Goal: Check status: Check status

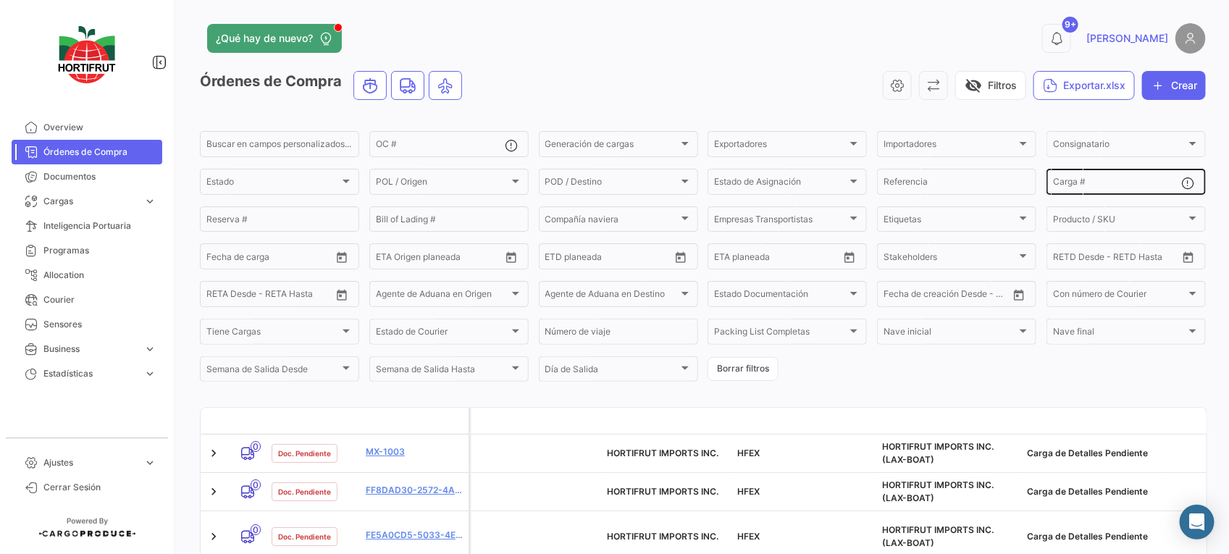
click at [1094, 179] on input "Carga #" at bounding box center [1117, 184] width 129 height 10
paste input "2526-T-0296"
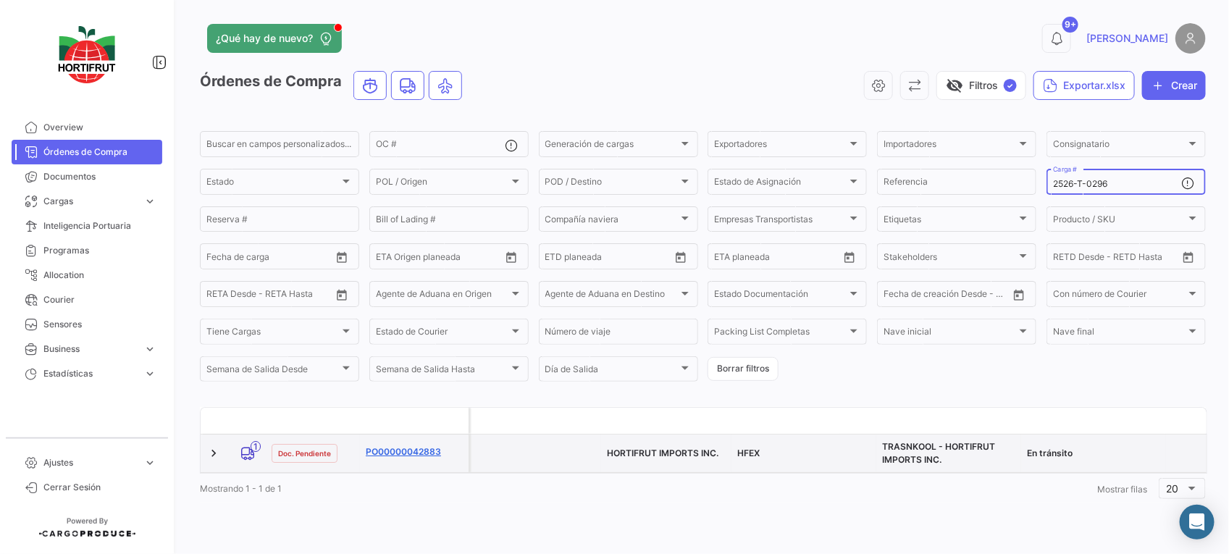
type input "2526-T-0296"
drag, startPoint x: 421, startPoint y: 454, endPoint x: 430, endPoint y: 444, distance: 13.4
click at [421, 454] on link "PO00000042883" at bounding box center [414, 452] width 97 height 13
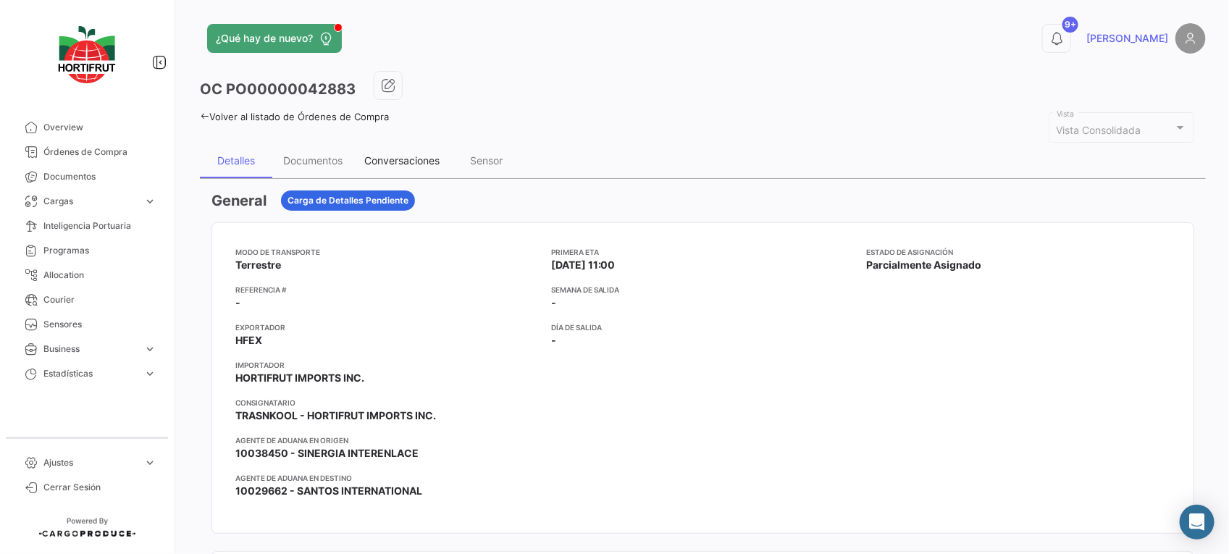
click at [397, 158] on div "Conversaciones" at bounding box center [401, 160] width 75 height 12
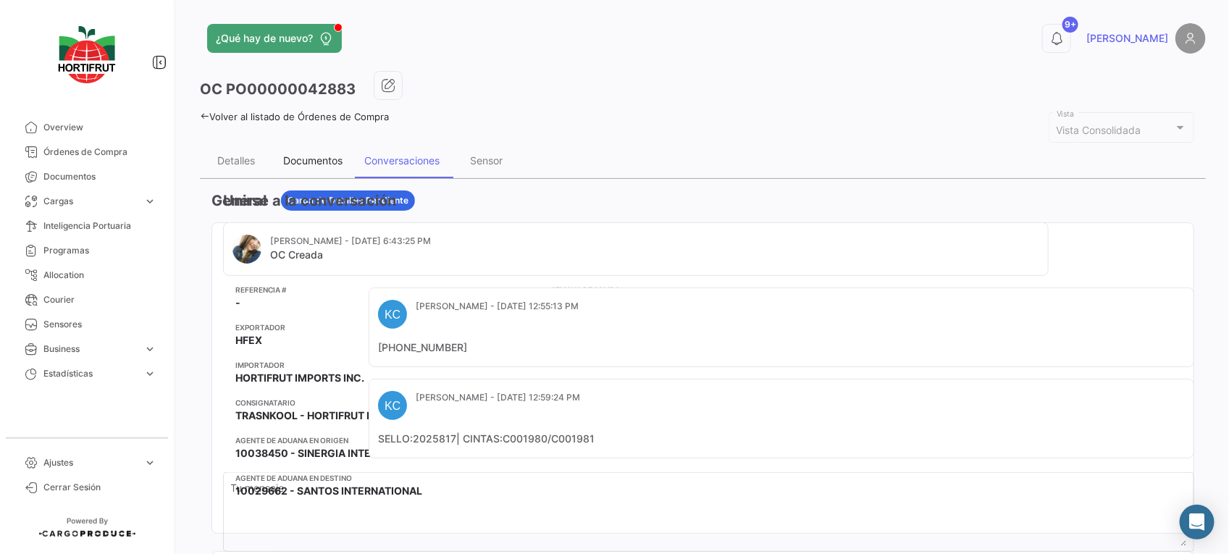
click at [325, 157] on div "Documentos" at bounding box center [312, 160] width 59 height 12
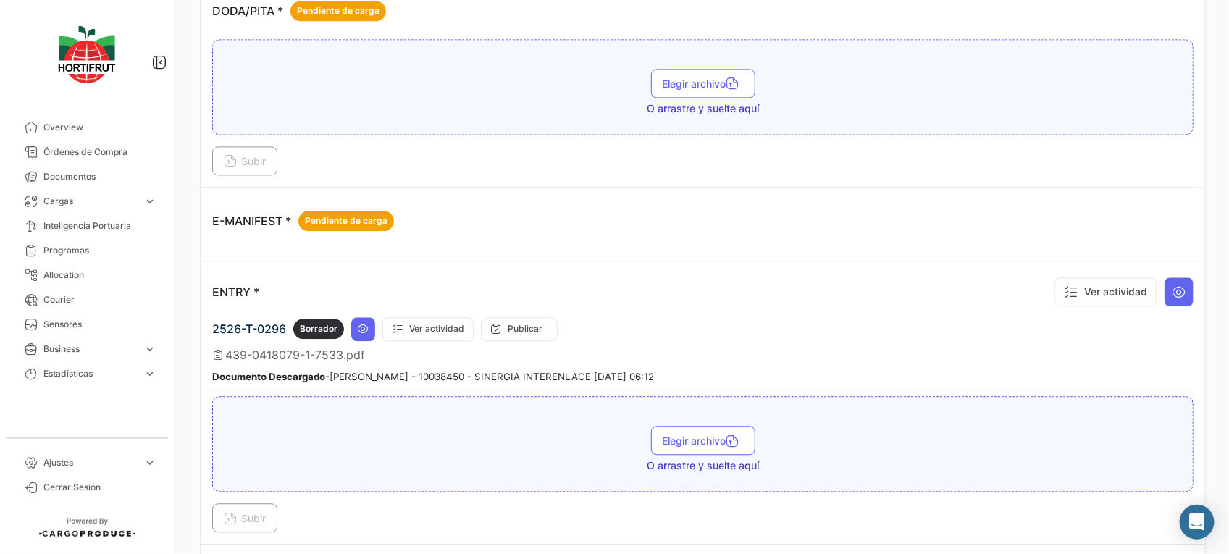
scroll to position [1355, 0]
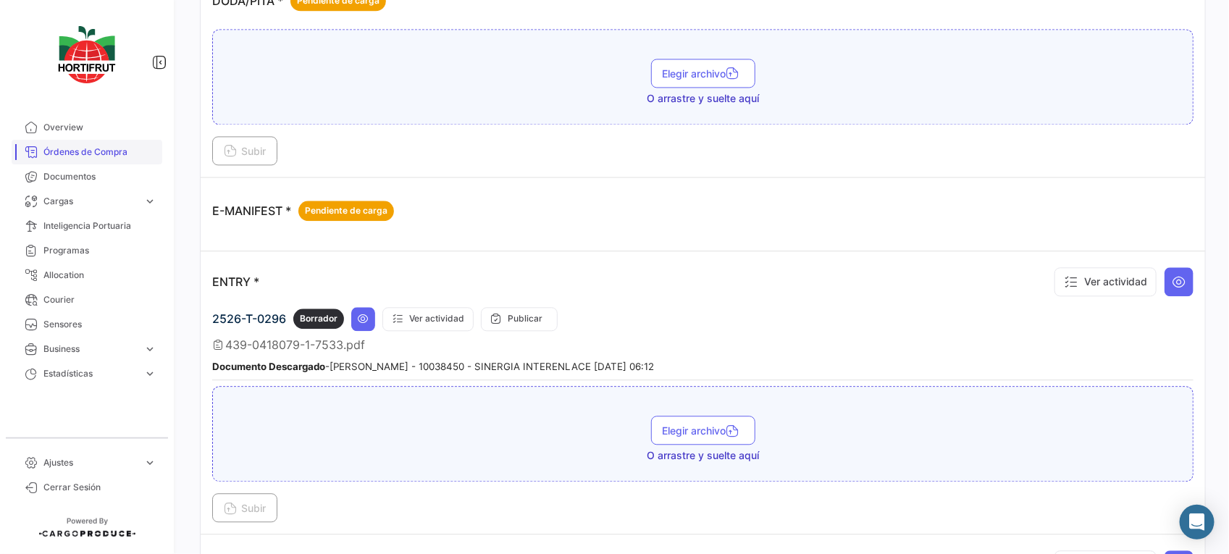
click at [87, 151] on span "Órdenes de Compra" at bounding box center [99, 152] width 113 height 13
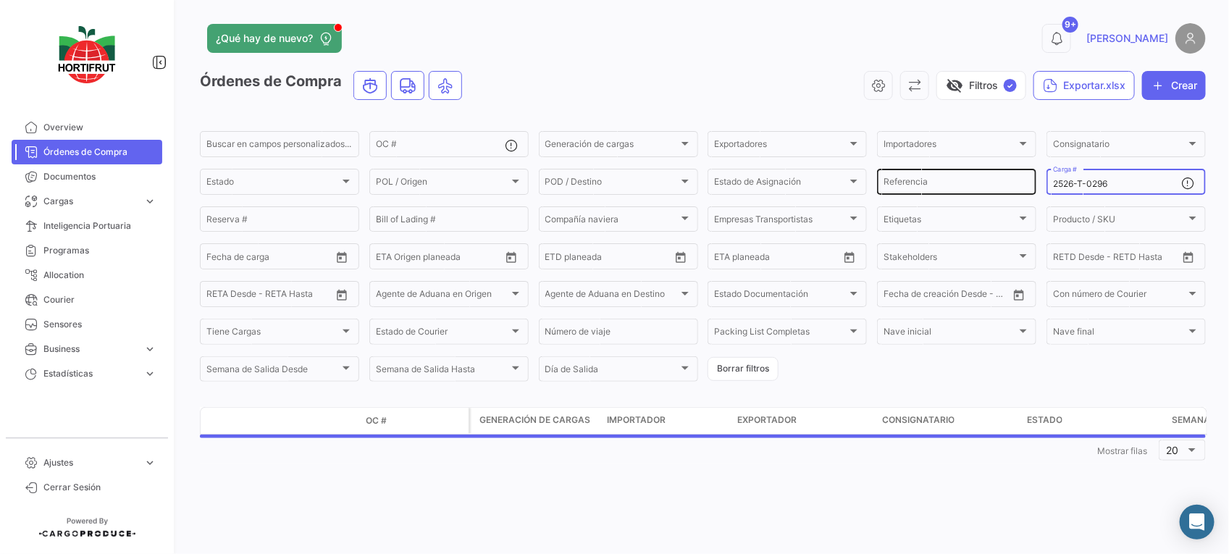
drag, startPoint x: 1128, startPoint y: 181, endPoint x: 1019, endPoint y: 189, distance: 109.0
click at [0, 0] on div "Buscar en [PERSON_NAME] personalizados... OC # Generación [PERSON_NAME] Generac…" at bounding box center [0, 0] width 0 height 0
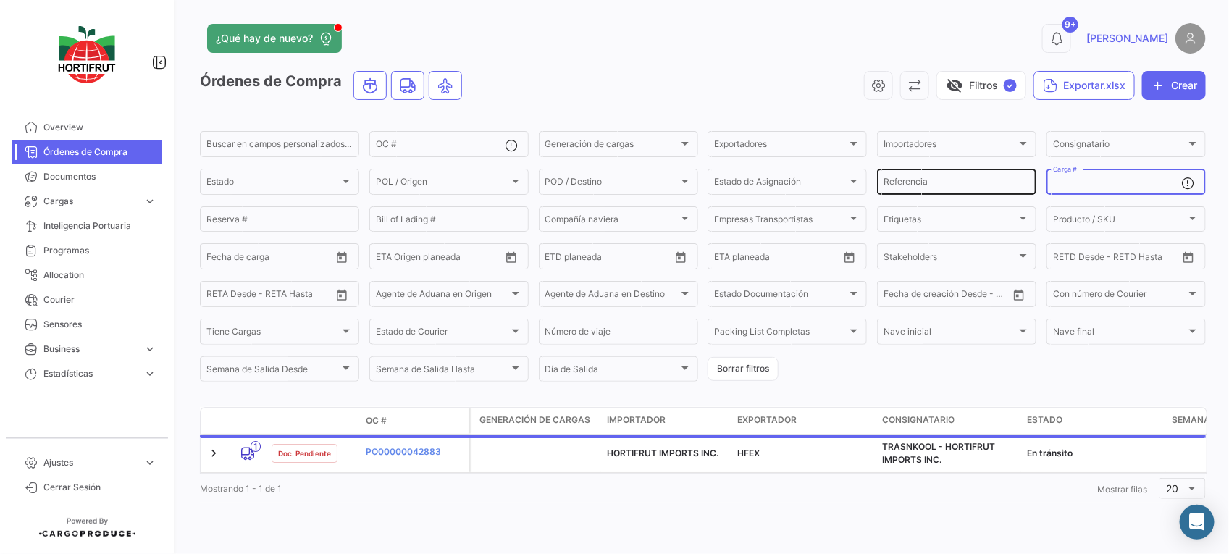
paste input "2526-T-0385"
type input "2526-T-0385"
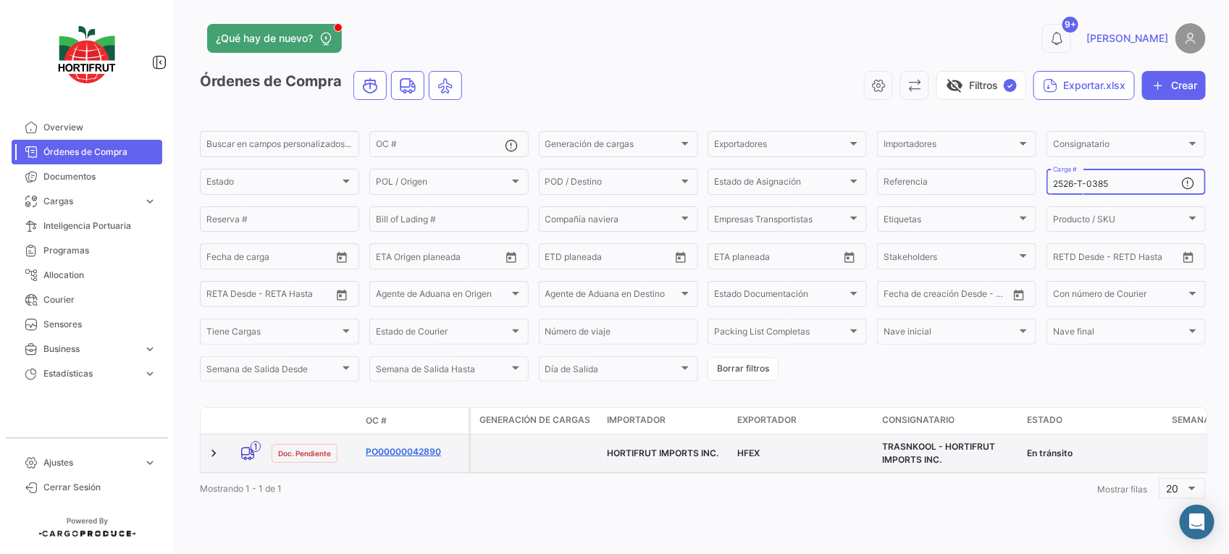
click at [410, 451] on link "PO00000042890" at bounding box center [414, 452] width 97 height 13
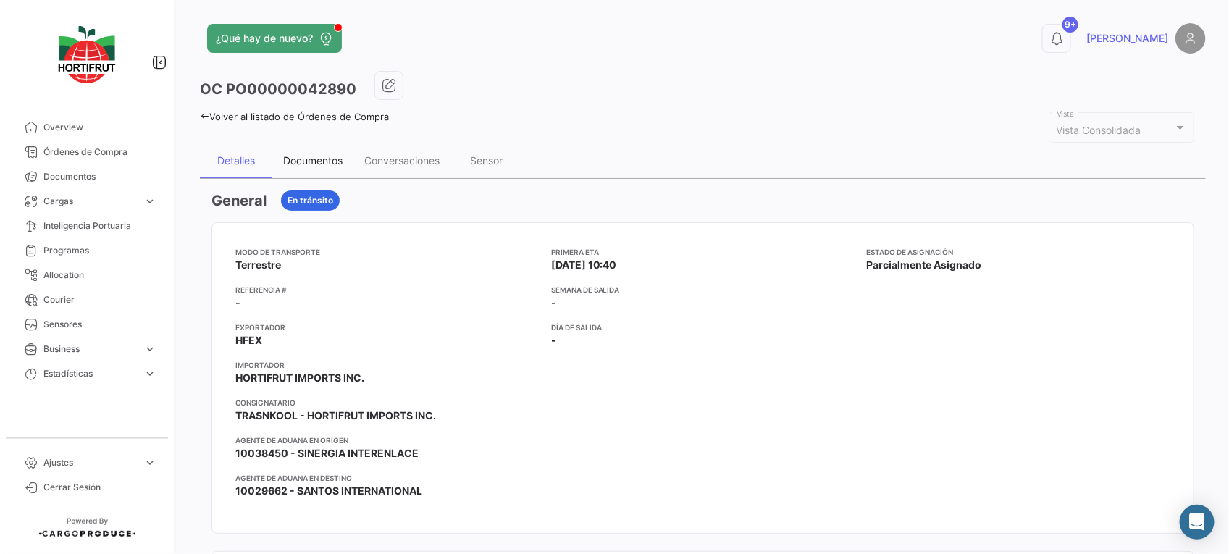
click at [321, 150] on div "Documentos" at bounding box center [312, 160] width 81 height 35
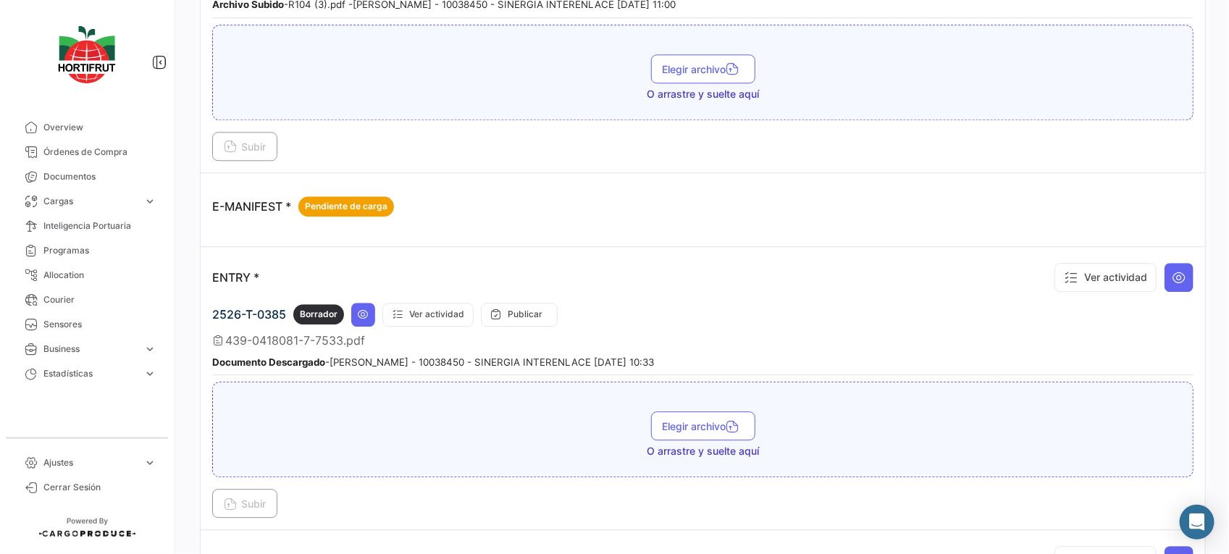
scroll to position [1539, 0]
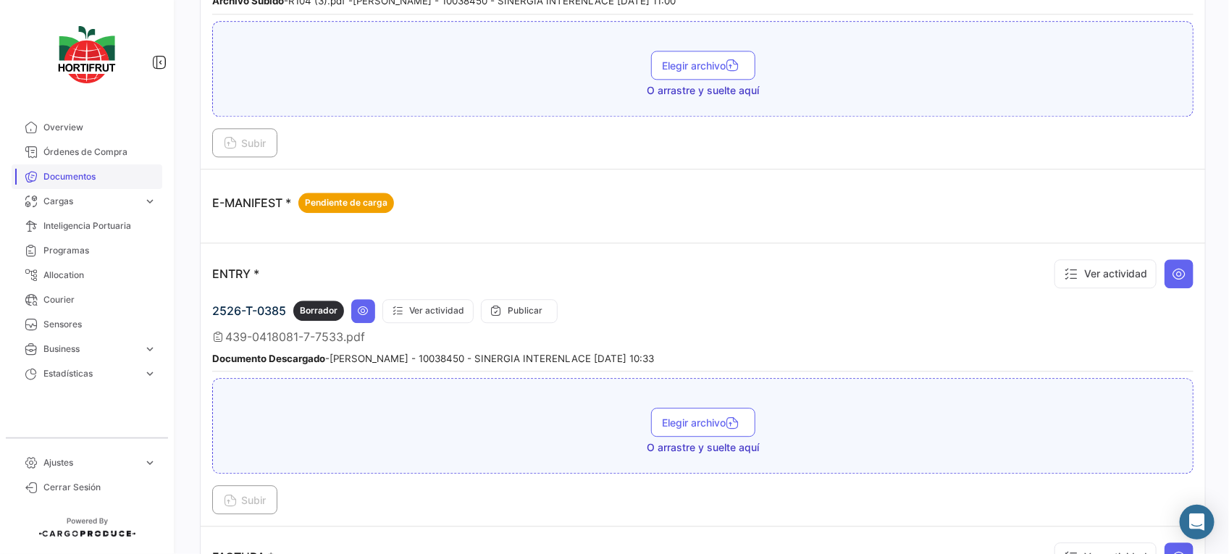
drag, startPoint x: 40, startPoint y: 154, endPoint x: 91, endPoint y: 168, distance: 52.5
click at [40, 154] on link "Órdenes de Compra" at bounding box center [87, 152] width 151 height 25
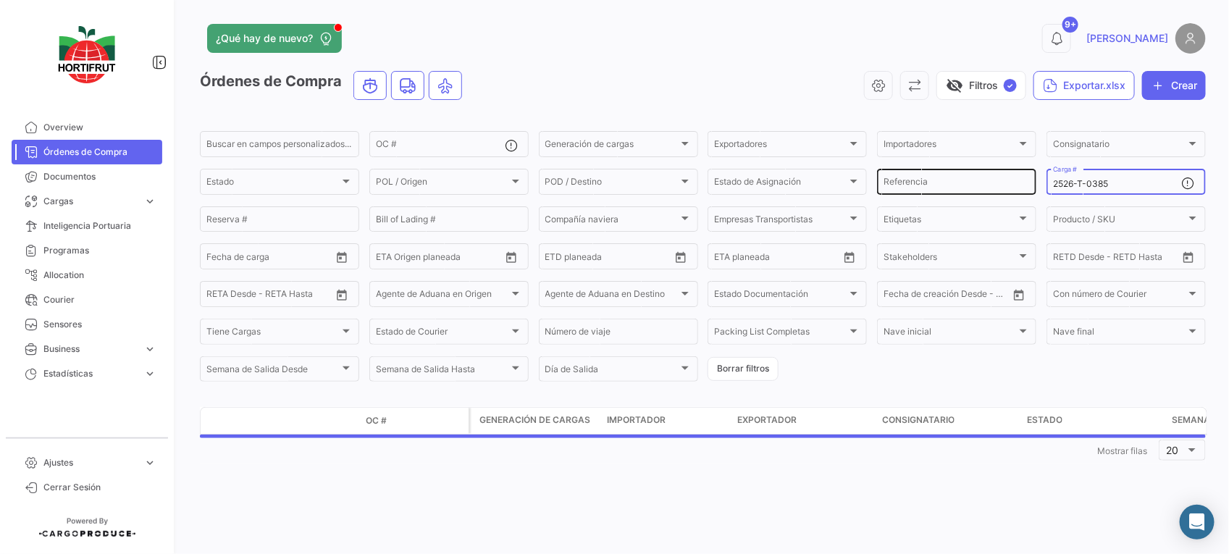
drag, startPoint x: 1125, startPoint y: 181, endPoint x: 950, endPoint y: 177, distance: 174.6
click at [0, 0] on div "Buscar en [PERSON_NAME] personalizados... OC # Generación [PERSON_NAME] Generac…" at bounding box center [0, 0] width 0 height 0
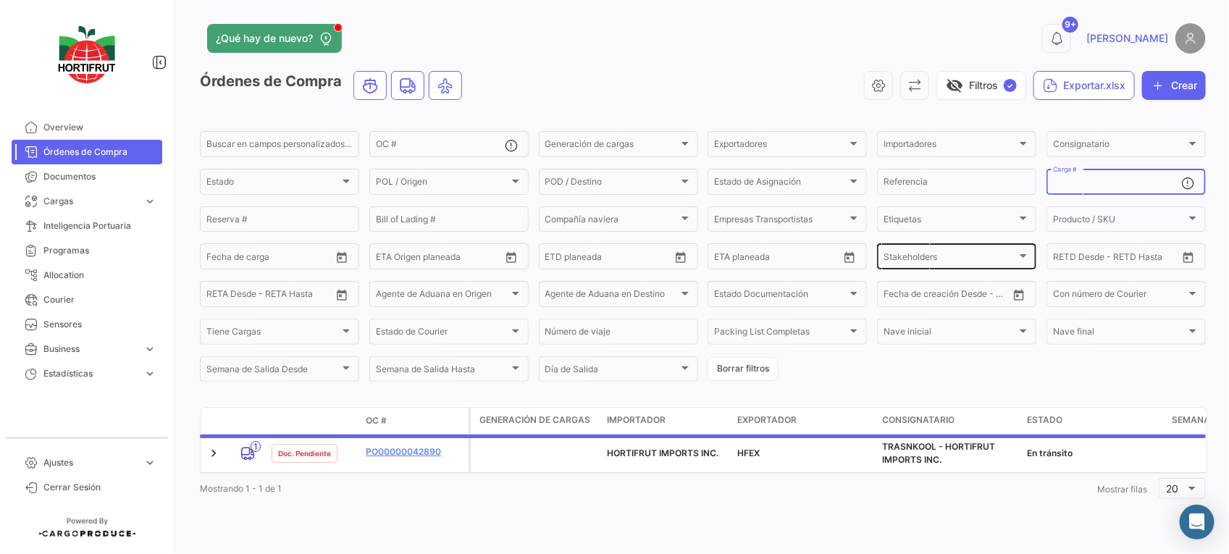
paste input "2526-T-0298"
type input "2526-T-0298"
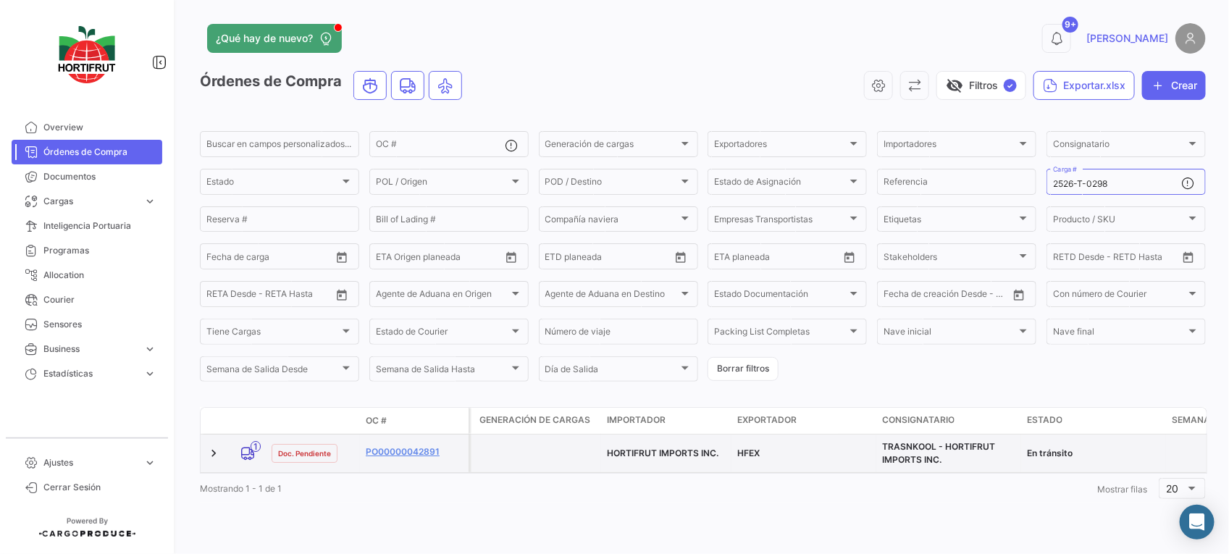
click at [411, 443] on datatable-body-cell "PO00000042891" at bounding box center [414, 454] width 109 height 38
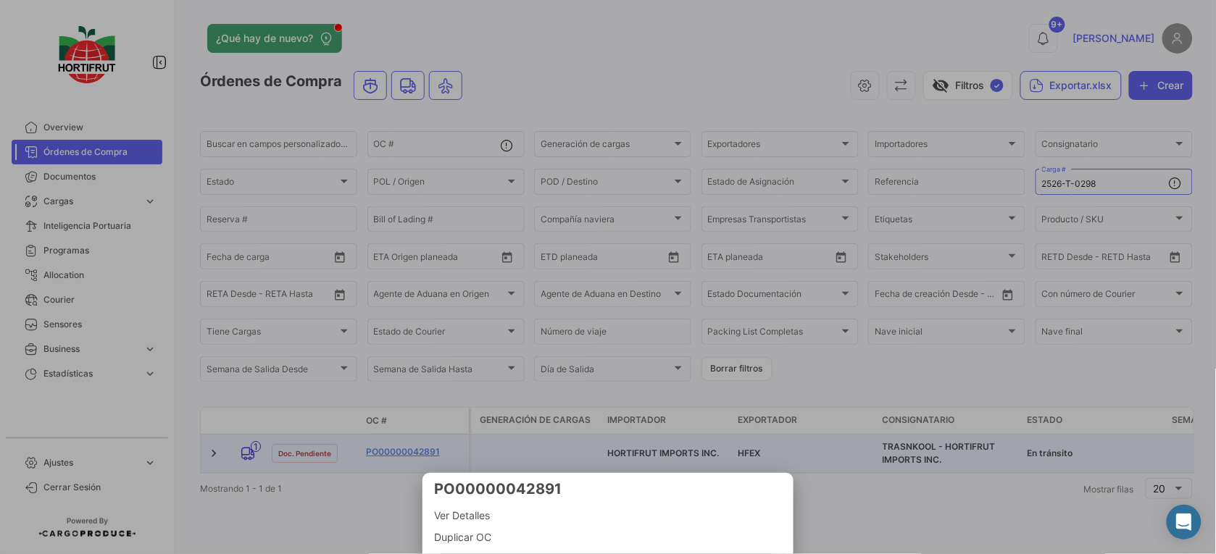
click at [461, 508] on span "Ver Detalles" at bounding box center [608, 515] width 348 height 17
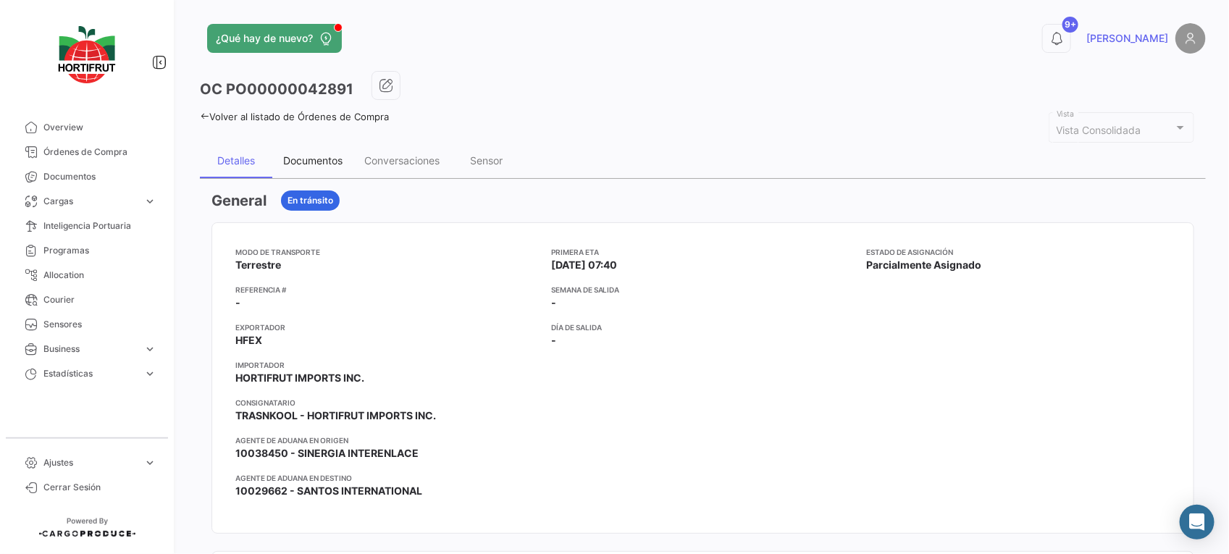
click at [330, 154] on div "Documentos" at bounding box center [312, 160] width 59 height 12
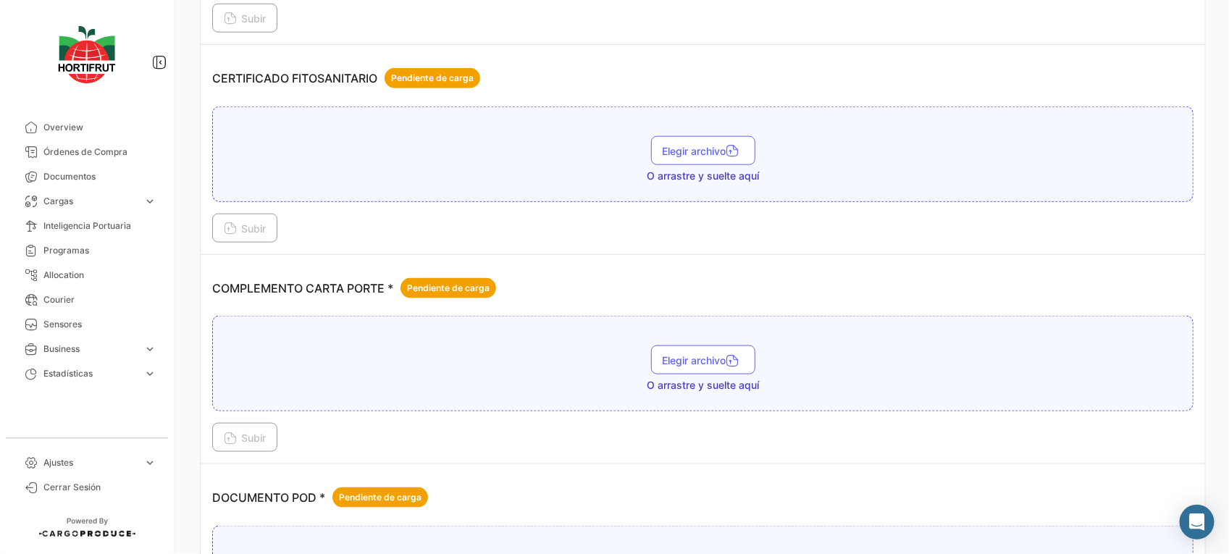
scroll to position [631, 0]
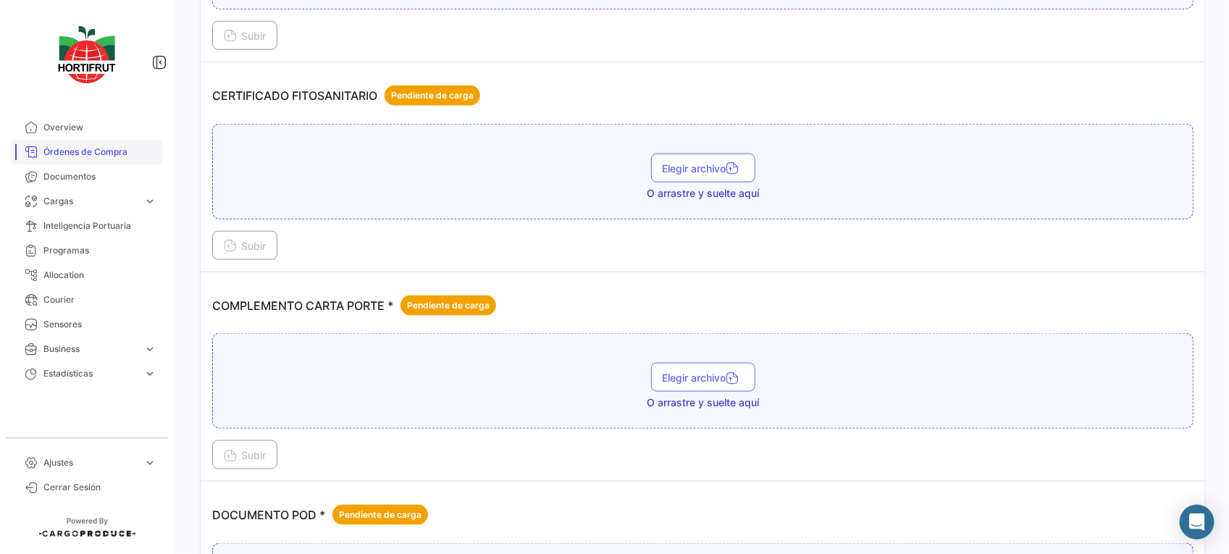
click at [77, 151] on span "Órdenes de Compra" at bounding box center [99, 152] width 113 height 13
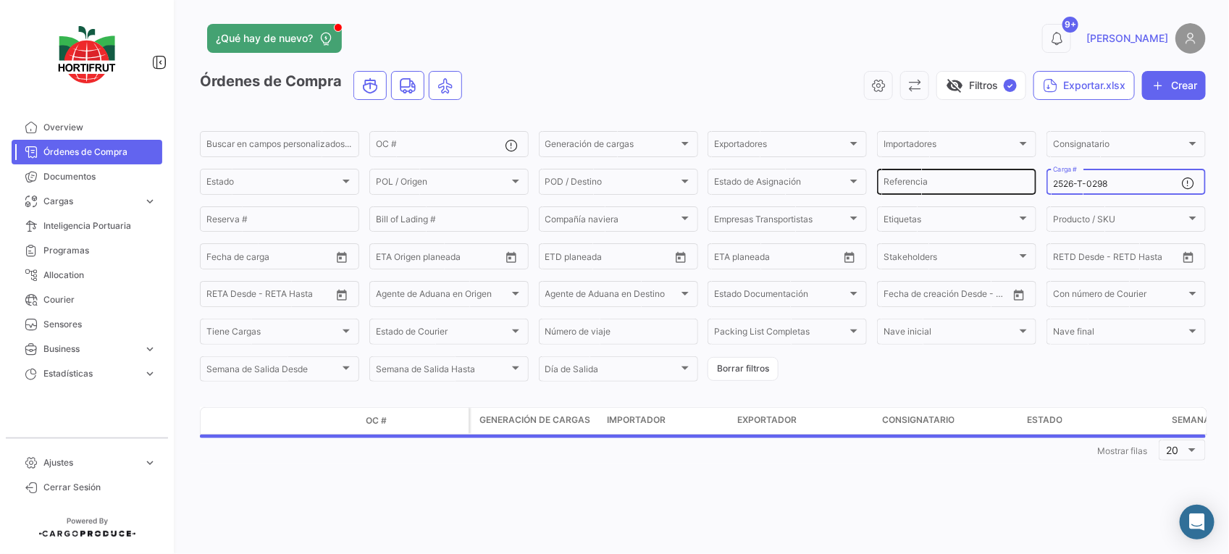
drag, startPoint x: 1141, startPoint y: 187, endPoint x: 911, endPoint y: 187, distance: 230.4
click at [0, 0] on div "Buscar en [PERSON_NAME] personalizados... OC # Generación [PERSON_NAME] Generac…" at bounding box center [0, 0] width 0 height 0
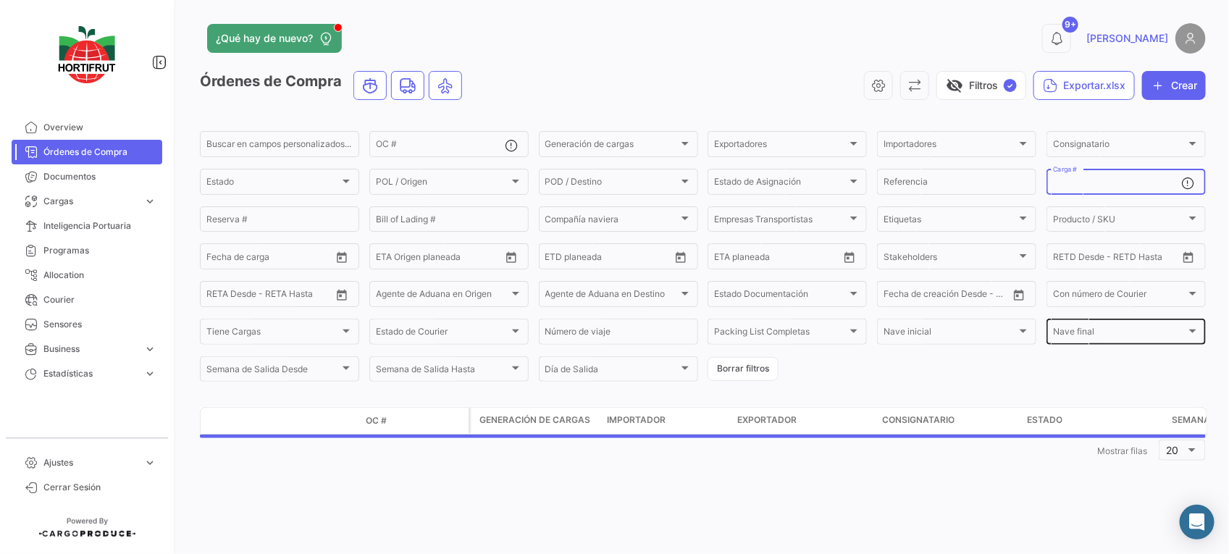
paste input "2526-T-0441"
type input "2526-T-0441"
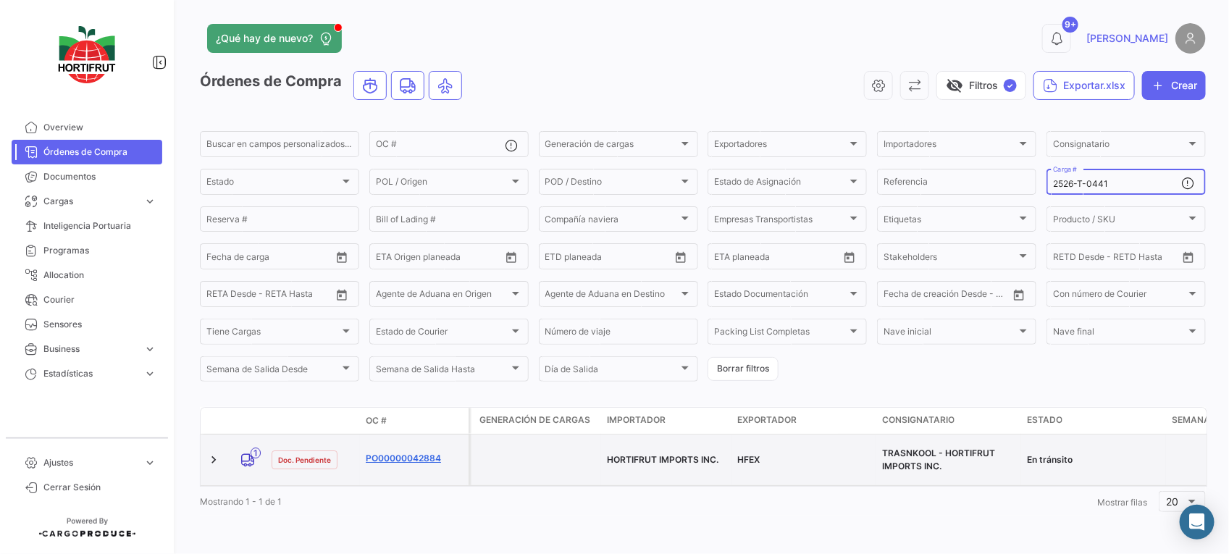
click at [402, 452] on link "PO00000042884" at bounding box center [414, 458] width 97 height 13
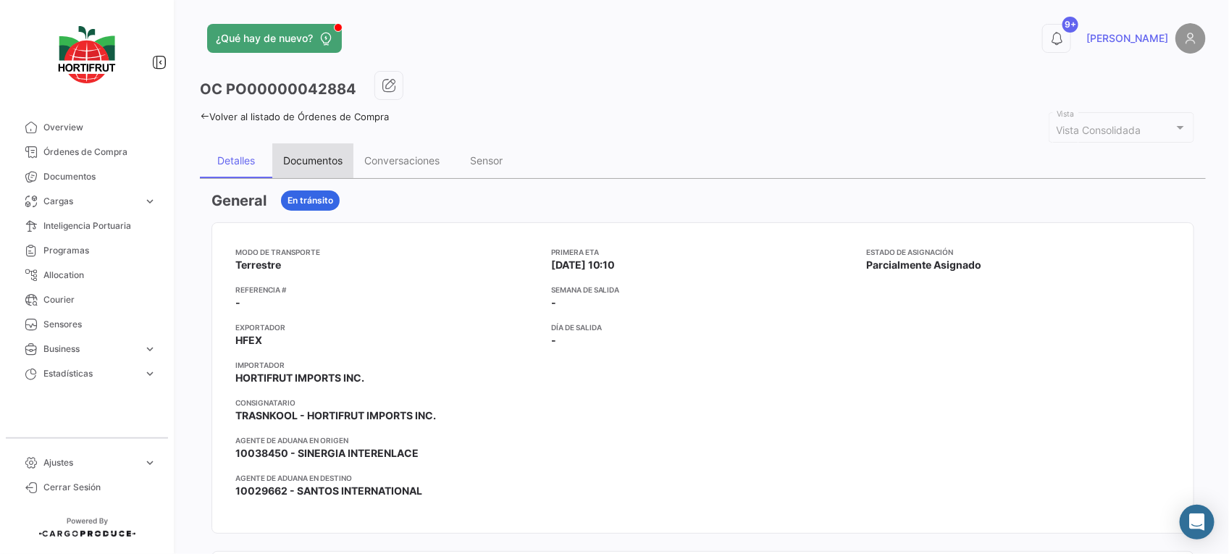
click at [326, 156] on div "Documentos" at bounding box center [312, 160] width 59 height 12
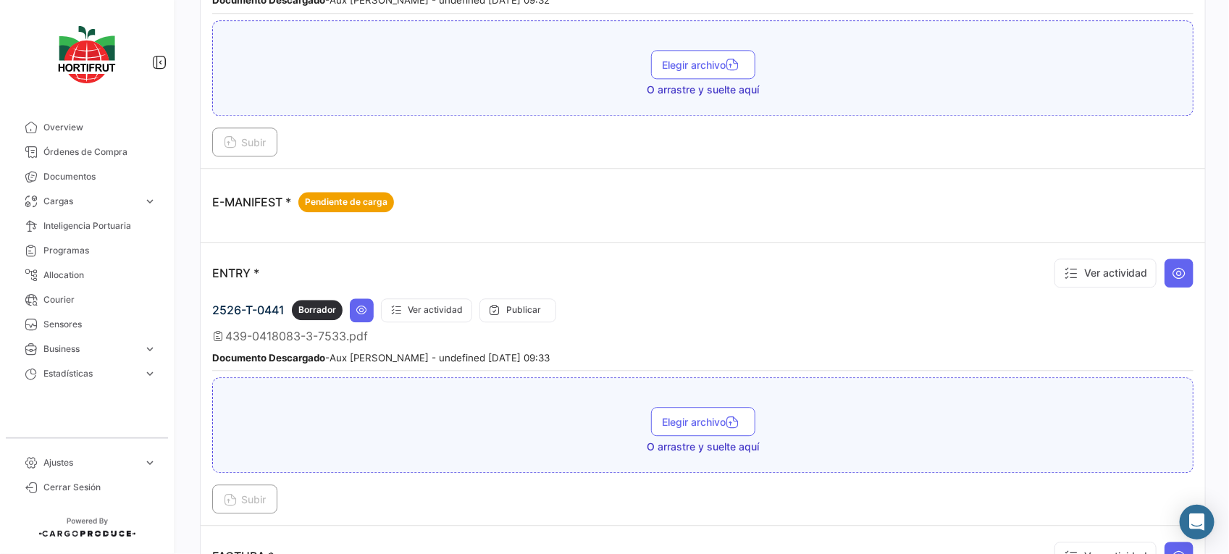
scroll to position [1539, 0]
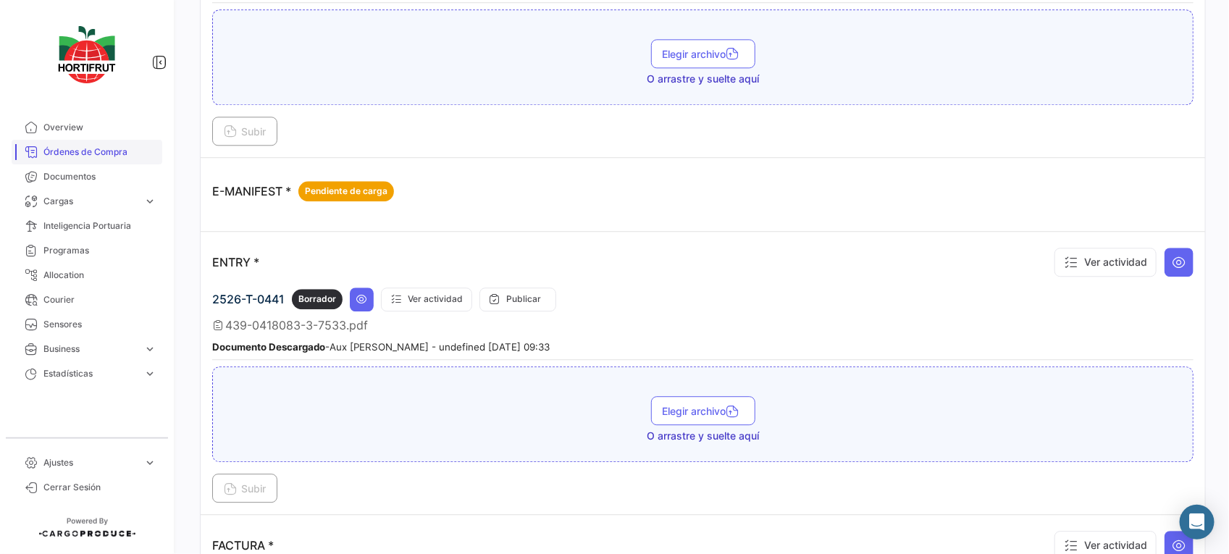
click at [117, 147] on span "Órdenes de Compra" at bounding box center [99, 152] width 113 height 13
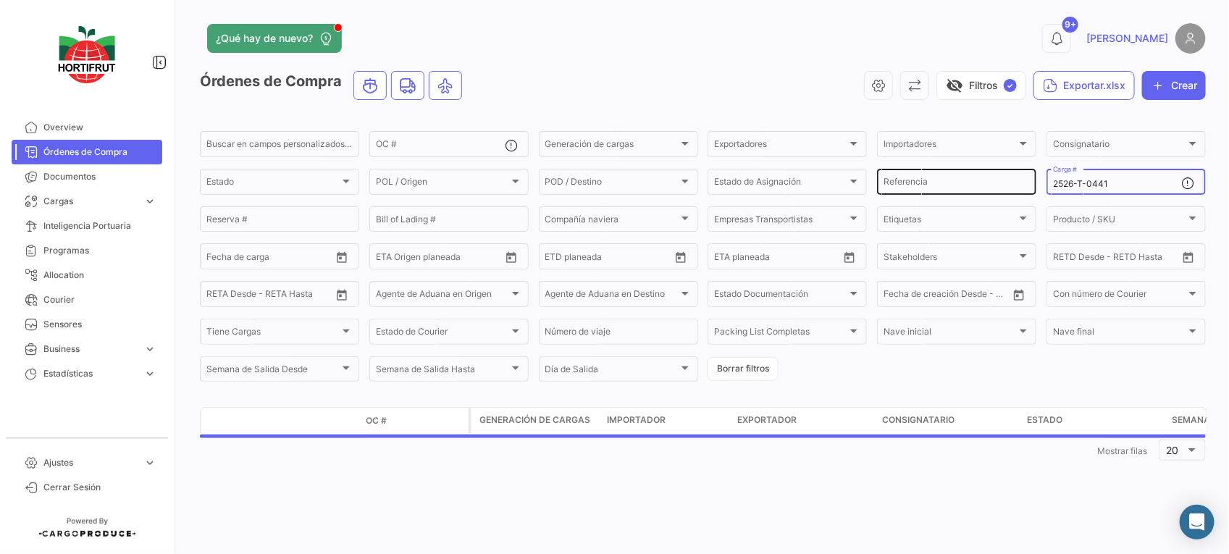
drag, startPoint x: 1066, startPoint y: 190, endPoint x: 979, endPoint y: 194, distance: 87.8
click at [0, 0] on div "Buscar en [PERSON_NAME] personalizados... OC # Generación [PERSON_NAME] Generac…" at bounding box center [0, 0] width 0 height 0
paste input "2526-T-0284"
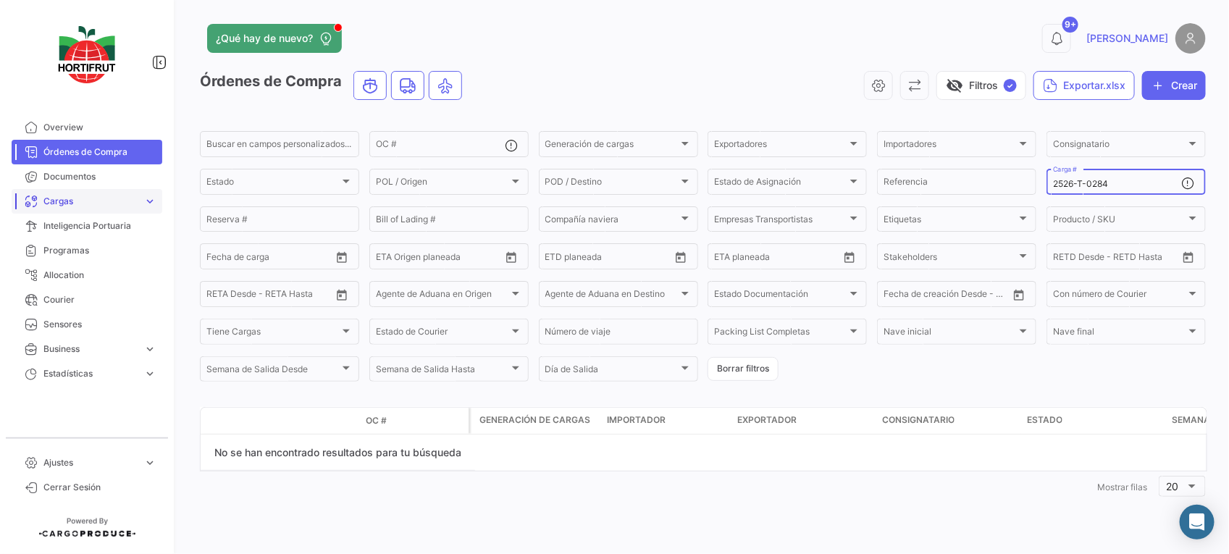
type input "2526-T-0284"
click at [76, 200] on span "Cargas" at bounding box center [90, 201] width 94 height 13
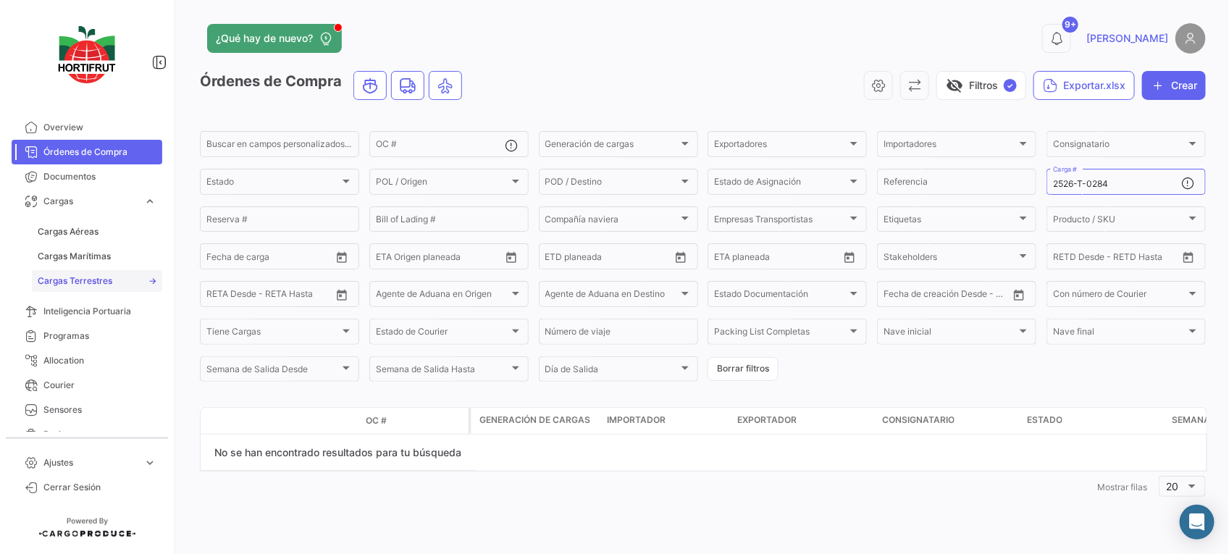
click at [103, 279] on span "Cargas Terrestres" at bounding box center [75, 281] width 75 height 13
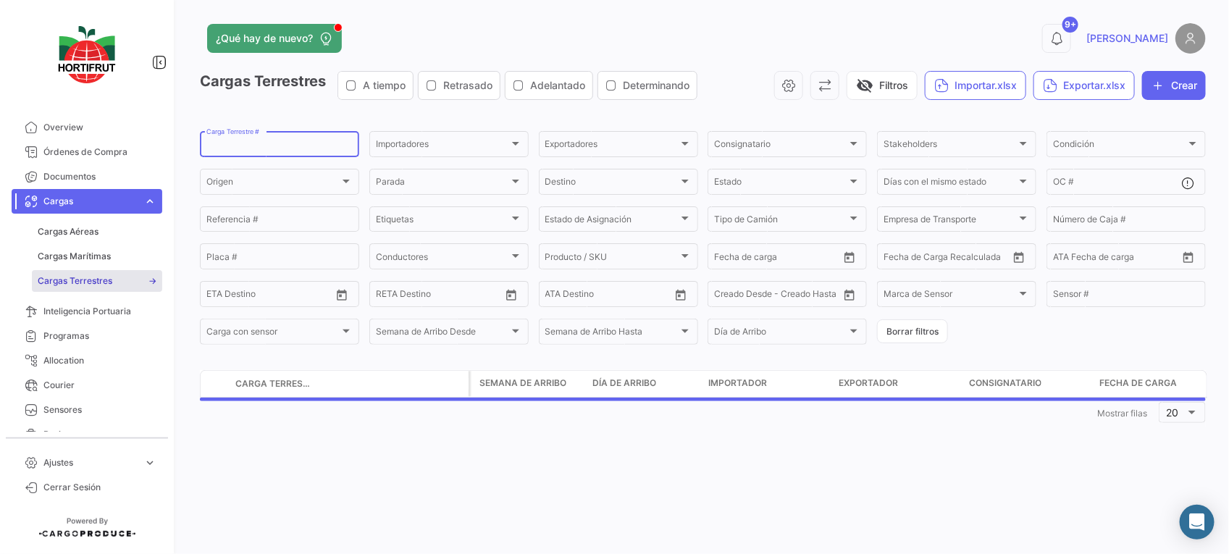
click at [281, 149] on input "Carga Terrestre #" at bounding box center [279, 146] width 146 height 10
paste input "2526-T-0284"
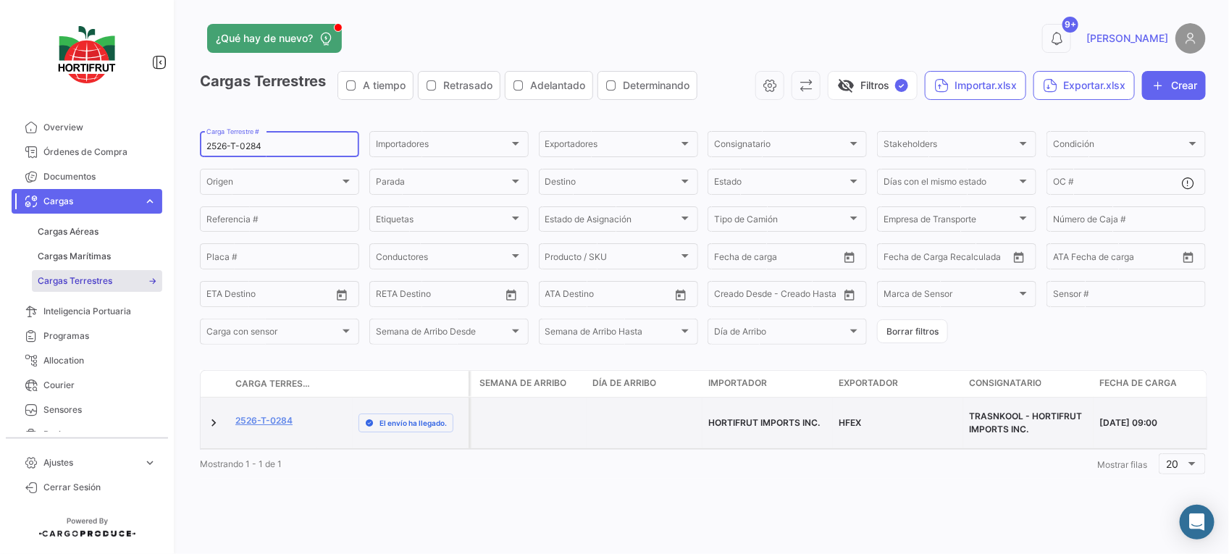
type input "2526-T-0284"
click at [280, 403] on datatable-body-cell "2526-T-0284" at bounding box center [273, 423] width 87 height 51
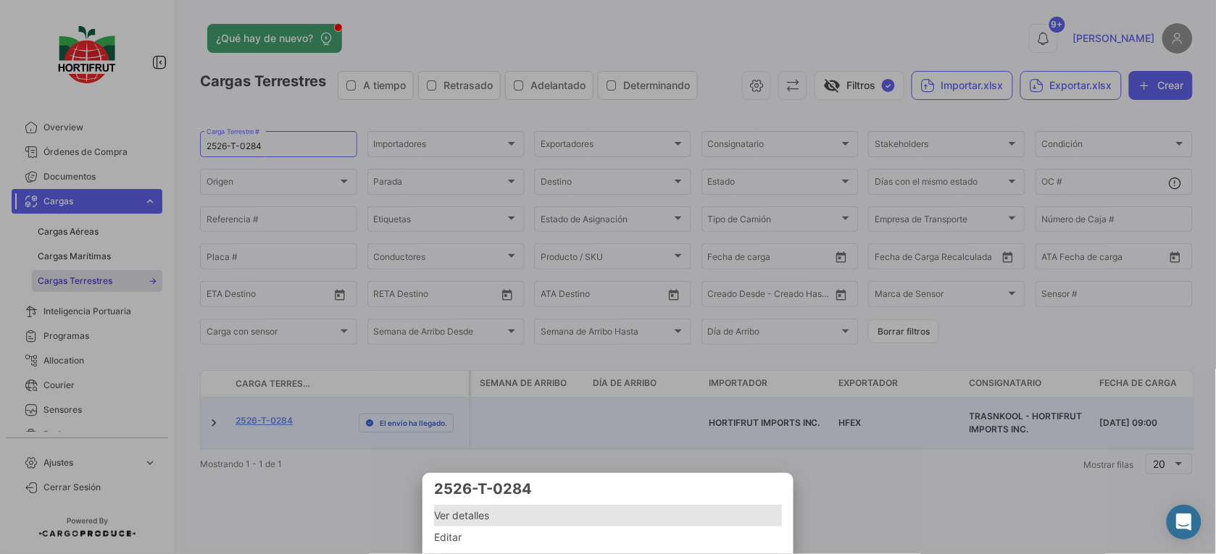
click at [472, 523] on span "Ver detalles" at bounding box center [608, 515] width 348 height 17
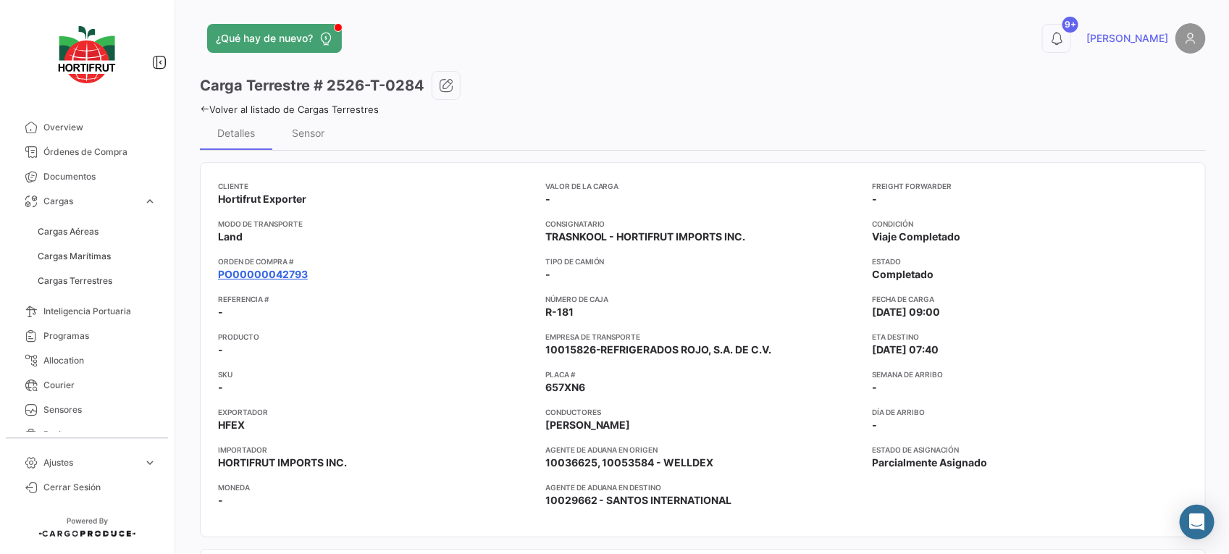
click at [269, 272] on link "PO00000042793" at bounding box center [263, 274] width 90 height 14
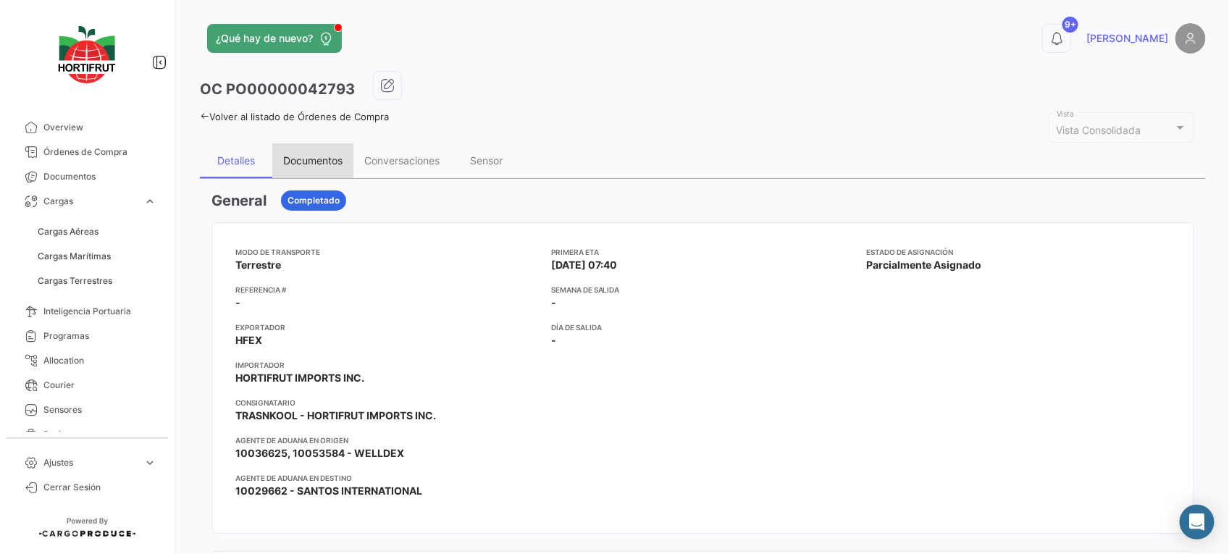
click at [319, 154] on div "Documentos" at bounding box center [312, 160] width 81 height 35
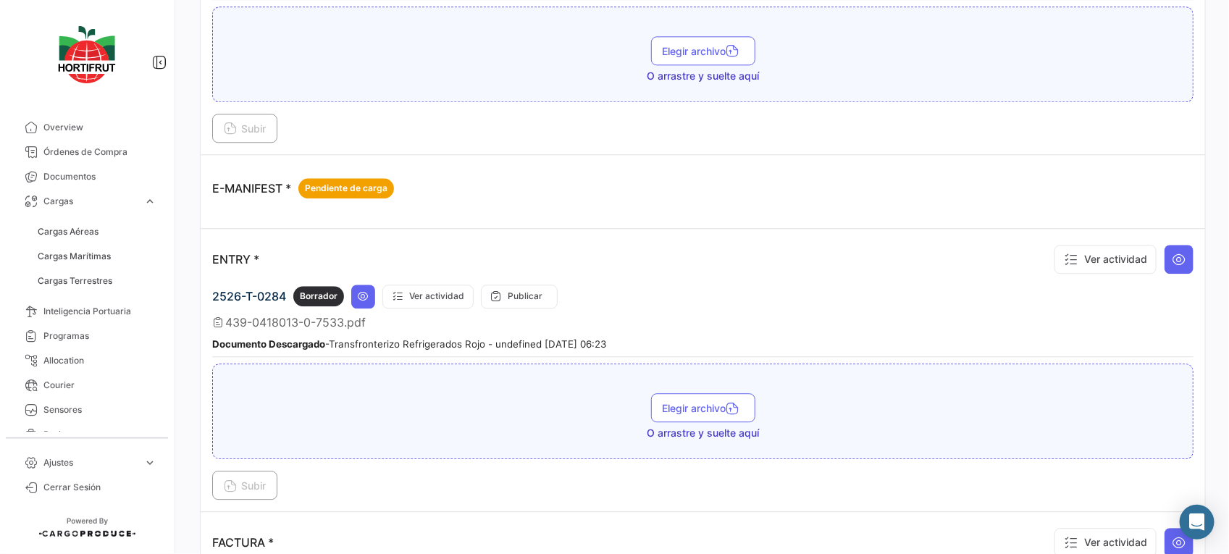
scroll to position [1539, 0]
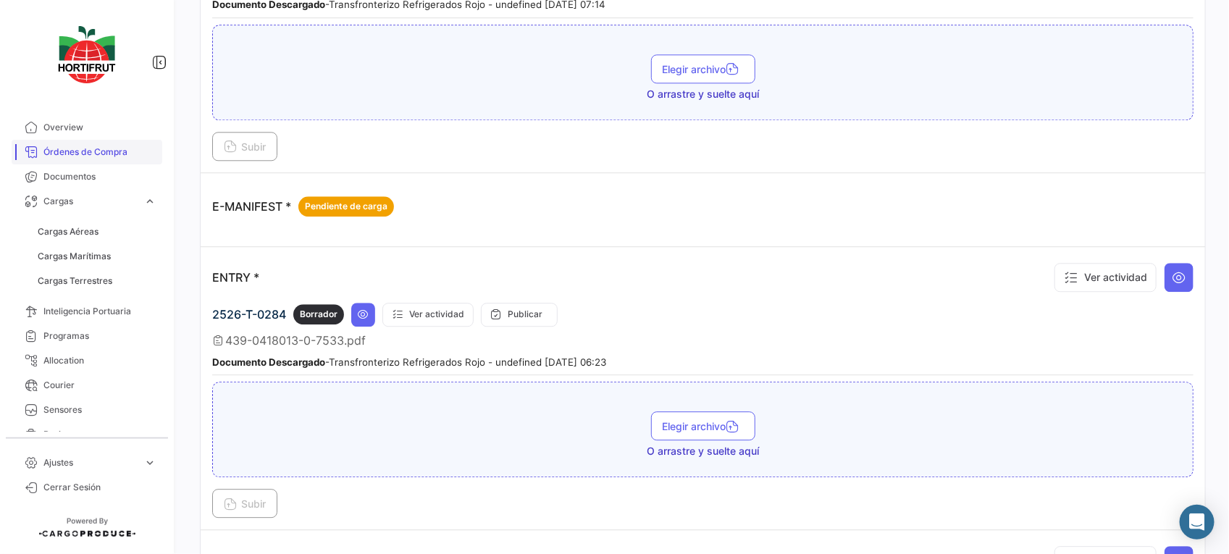
click at [67, 143] on link "Órdenes de Compra" at bounding box center [87, 152] width 151 height 25
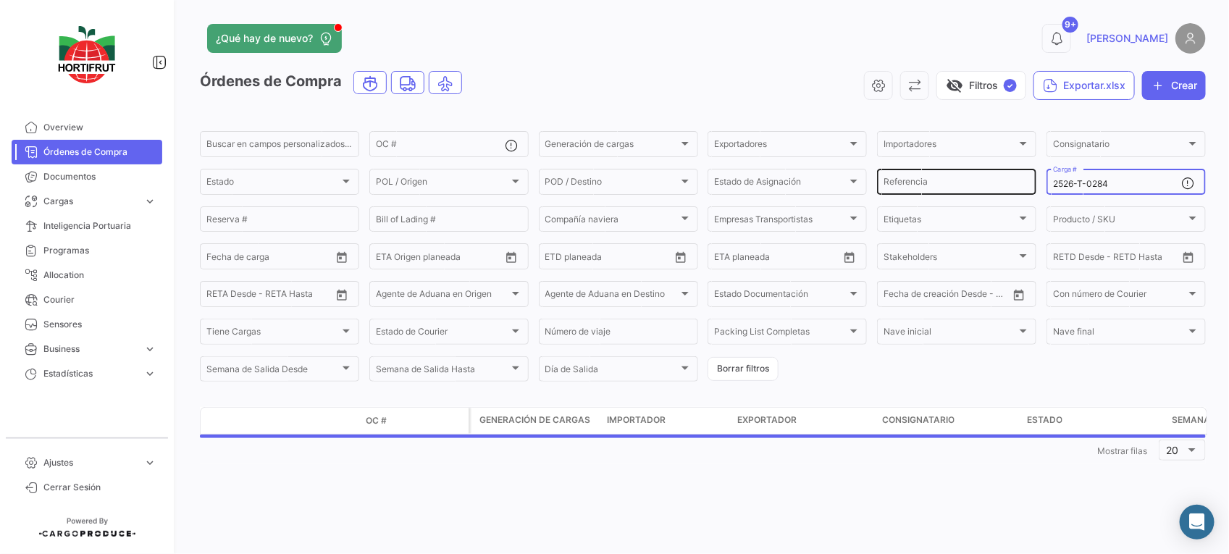
drag, startPoint x: 1124, startPoint y: 186, endPoint x: 932, endPoint y: 186, distance: 192.7
click at [0, 0] on div "Buscar en [PERSON_NAME] personalizados... OC # Generación [PERSON_NAME] Generac…" at bounding box center [0, 0] width 0 height 0
paste input "2526-T-0276"
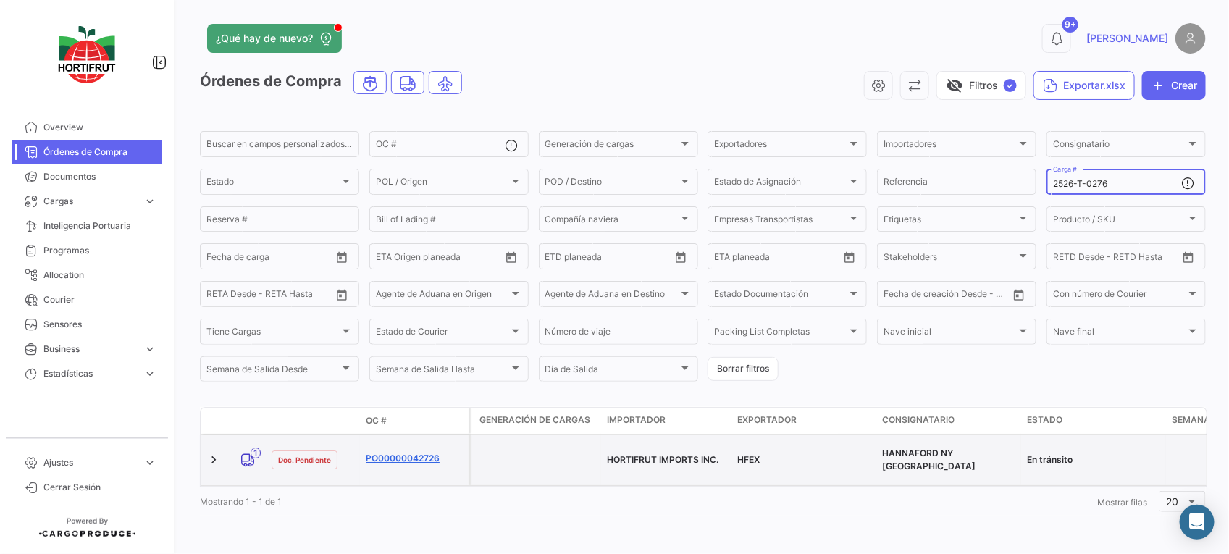
type input "2526-T-0276"
click at [432, 452] on link "PO00000042726" at bounding box center [414, 458] width 97 height 13
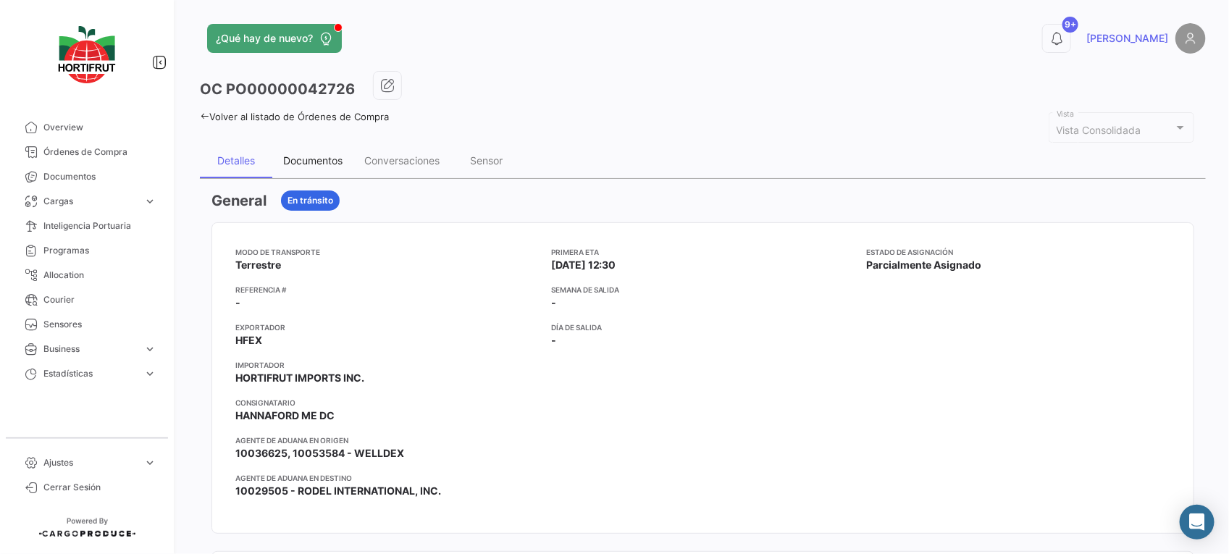
click at [325, 154] on div "Documentos" at bounding box center [312, 160] width 59 height 12
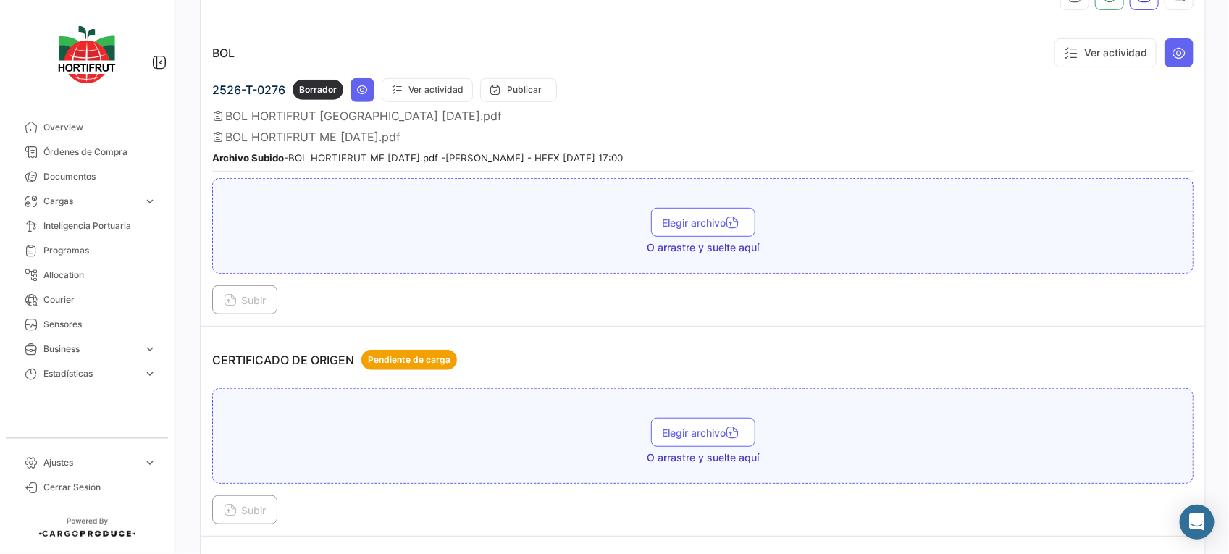
scroll to position [91, 0]
